Goal: Find specific page/section: Find specific page/section

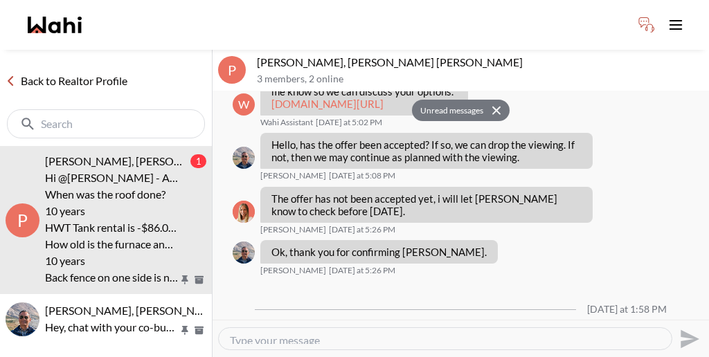
scroll to position [2092, 0]
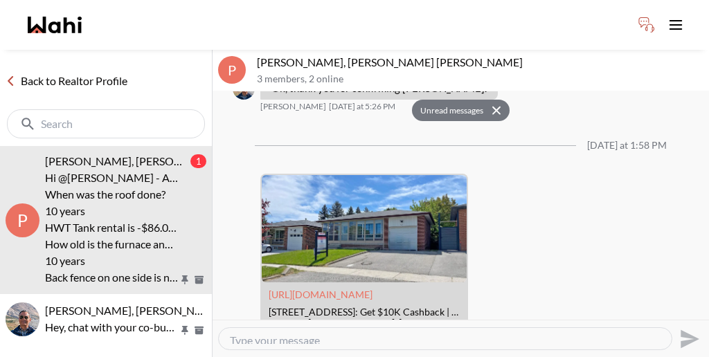
click at [79, 72] on link "Back to Realtor Profile" at bounding box center [66, 81] width 133 height 18
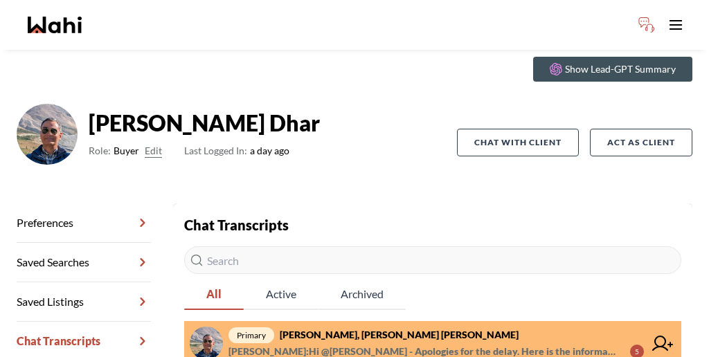
scroll to position [66, 0]
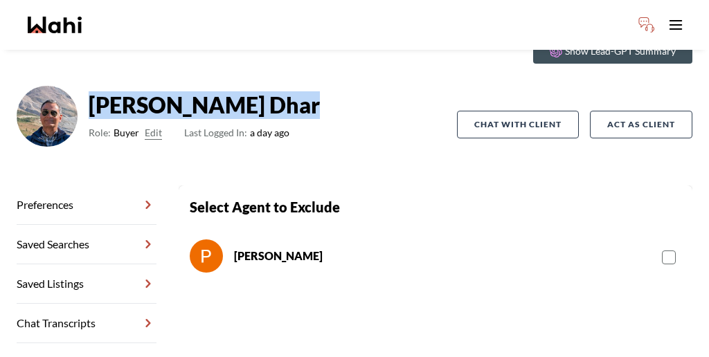
drag, startPoint x: 97, startPoint y: 57, endPoint x: 194, endPoint y: 66, distance: 98.0
click at [194, 91] on strong "[PERSON_NAME]" at bounding box center [204, 105] width 231 height 28
click at [66, 185] on link "Preferences" at bounding box center [87, 204] width 140 height 39
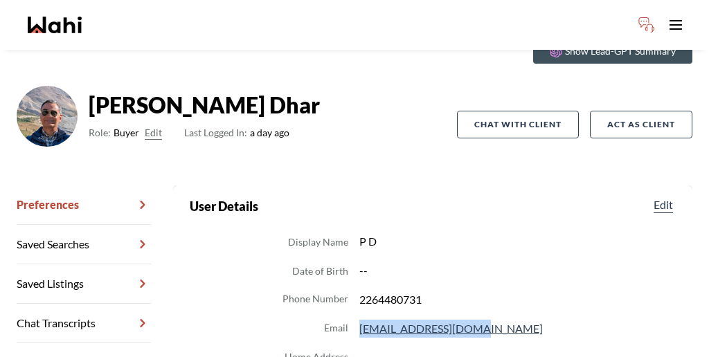
drag, startPoint x: 338, startPoint y: 232, endPoint x: 428, endPoint y: 226, distance: 90.2
copy dd "[EMAIL_ADDRESS][DOMAIN_NAME]"
click at [83, 304] on link "Chat Transcripts" at bounding box center [84, 323] width 134 height 39
